Goal: Transaction & Acquisition: Purchase product/service

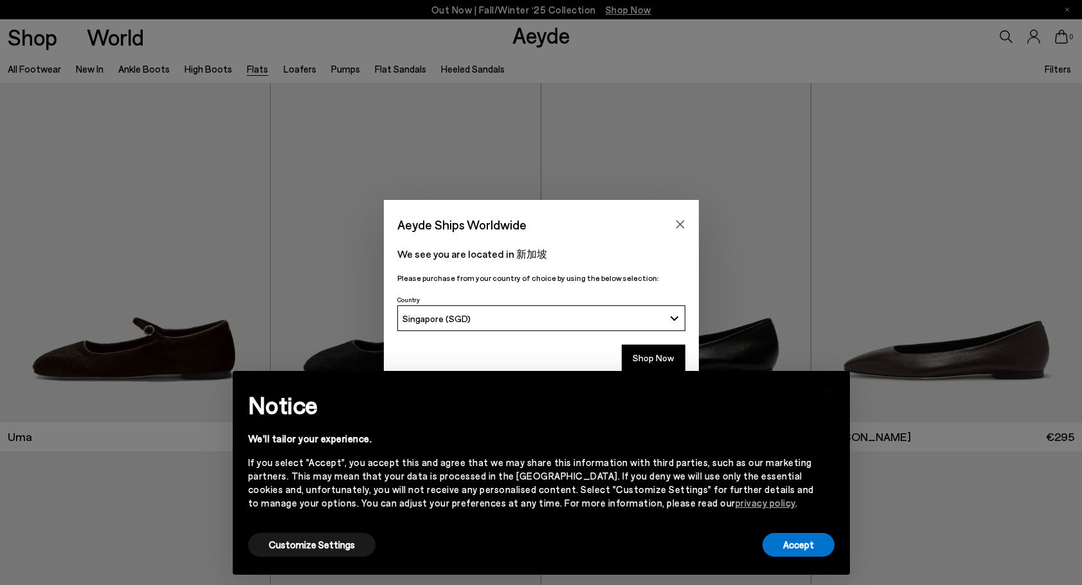
click at [642, 348] on button "Shop Now" at bounding box center [654, 358] width 64 height 27
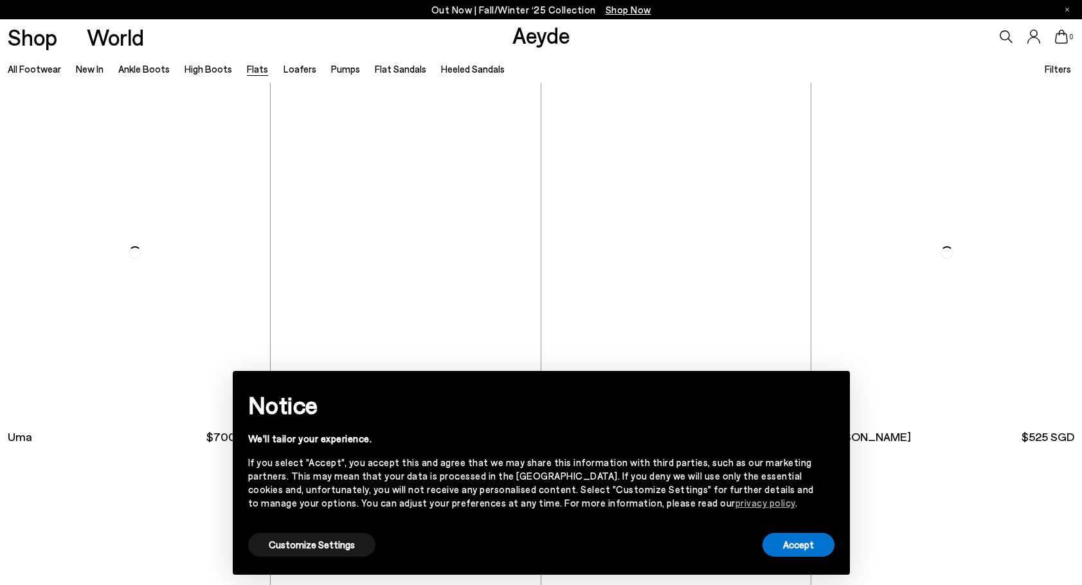
click at [470, 342] on img "1 / 5" at bounding box center [406, 252] width 270 height 339
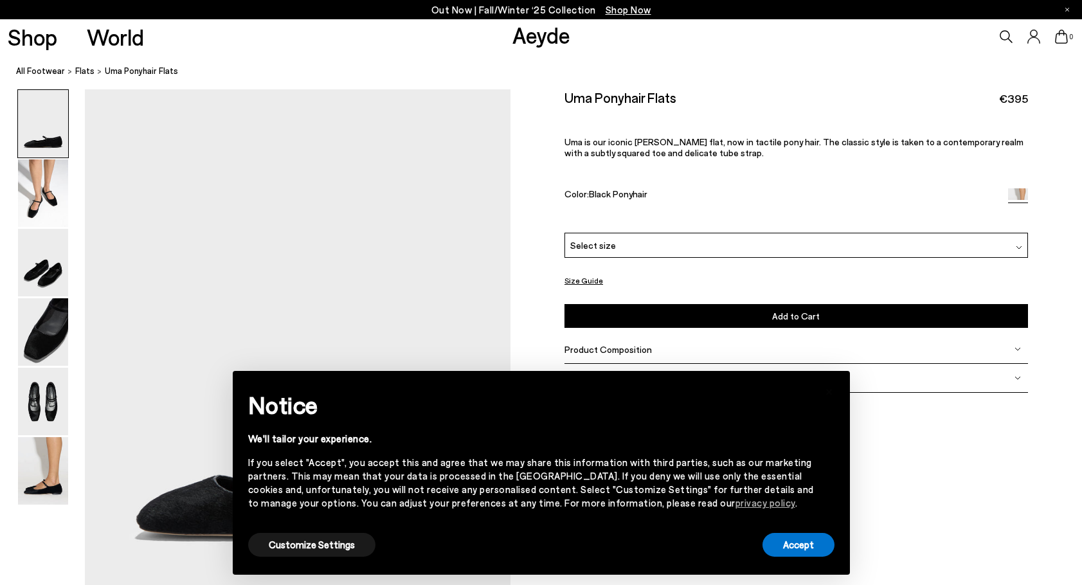
click at [807, 240] on div "Select size" at bounding box center [795, 245] width 463 height 25
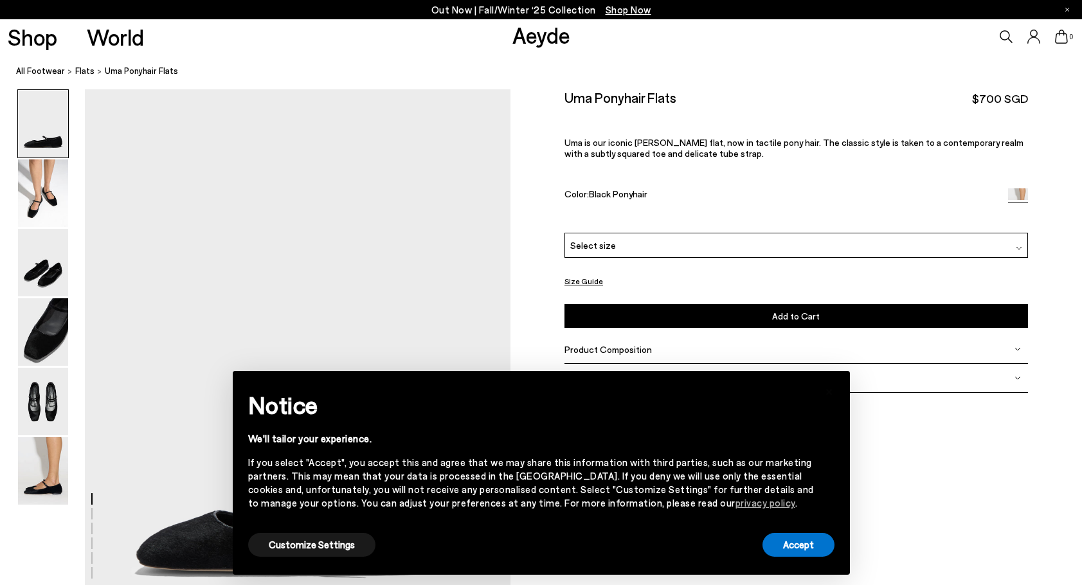
click at [588, 283] on button "Size Guide" at bounding box center [583, 281] width 39 height 16
